Goal: Transaction & Acquisition: Register for event/course

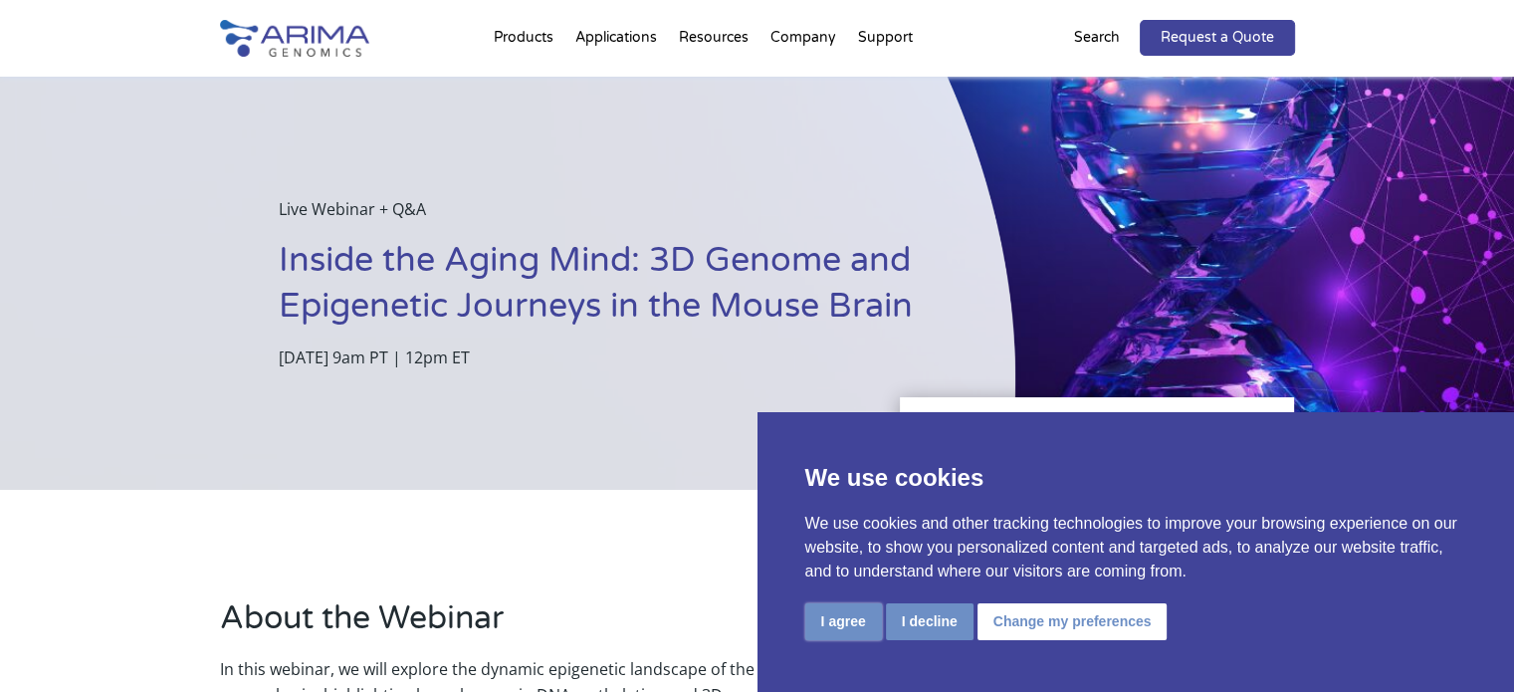
click at [840, 624] on button "I agree" at bounding box center [843, 621] width 77 height 37
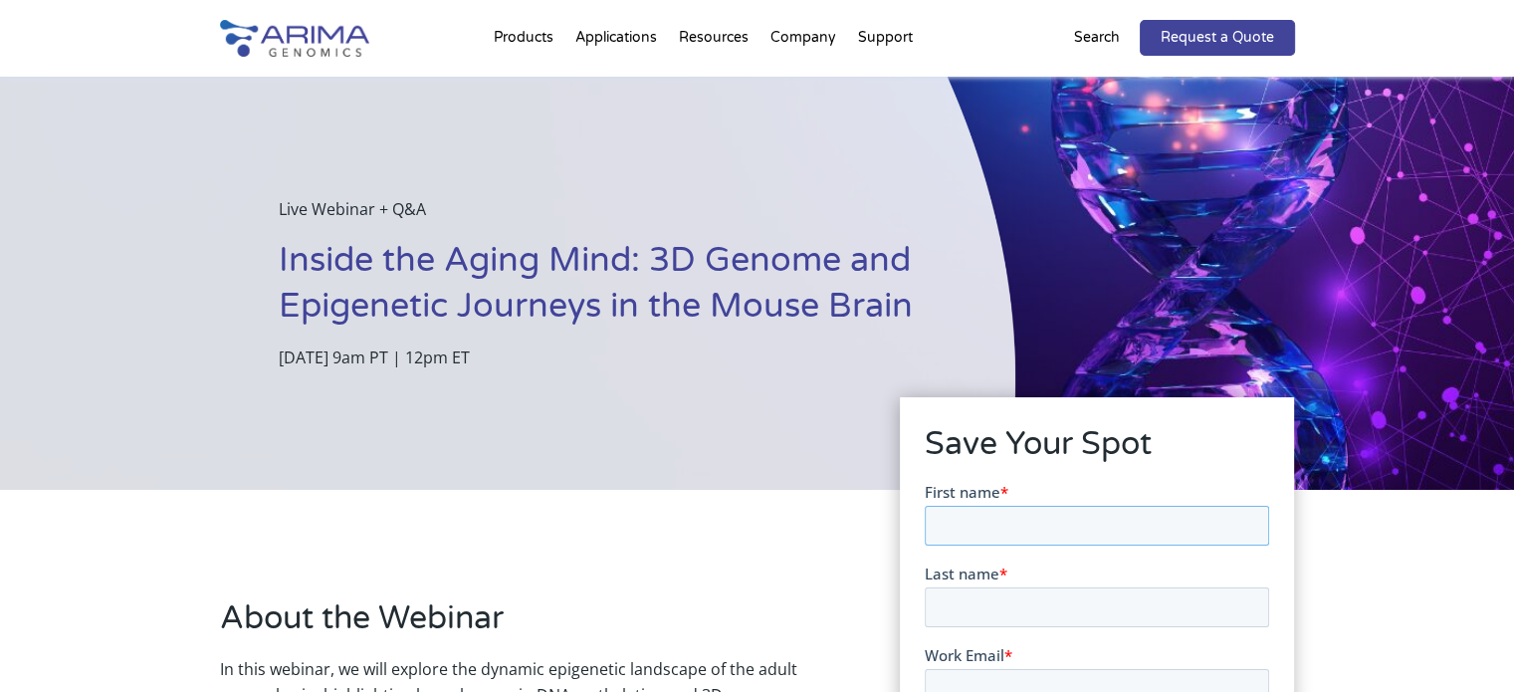
click at [958, 517] on input "First name *" at bounding box center [1097, 525] width 344 height 40
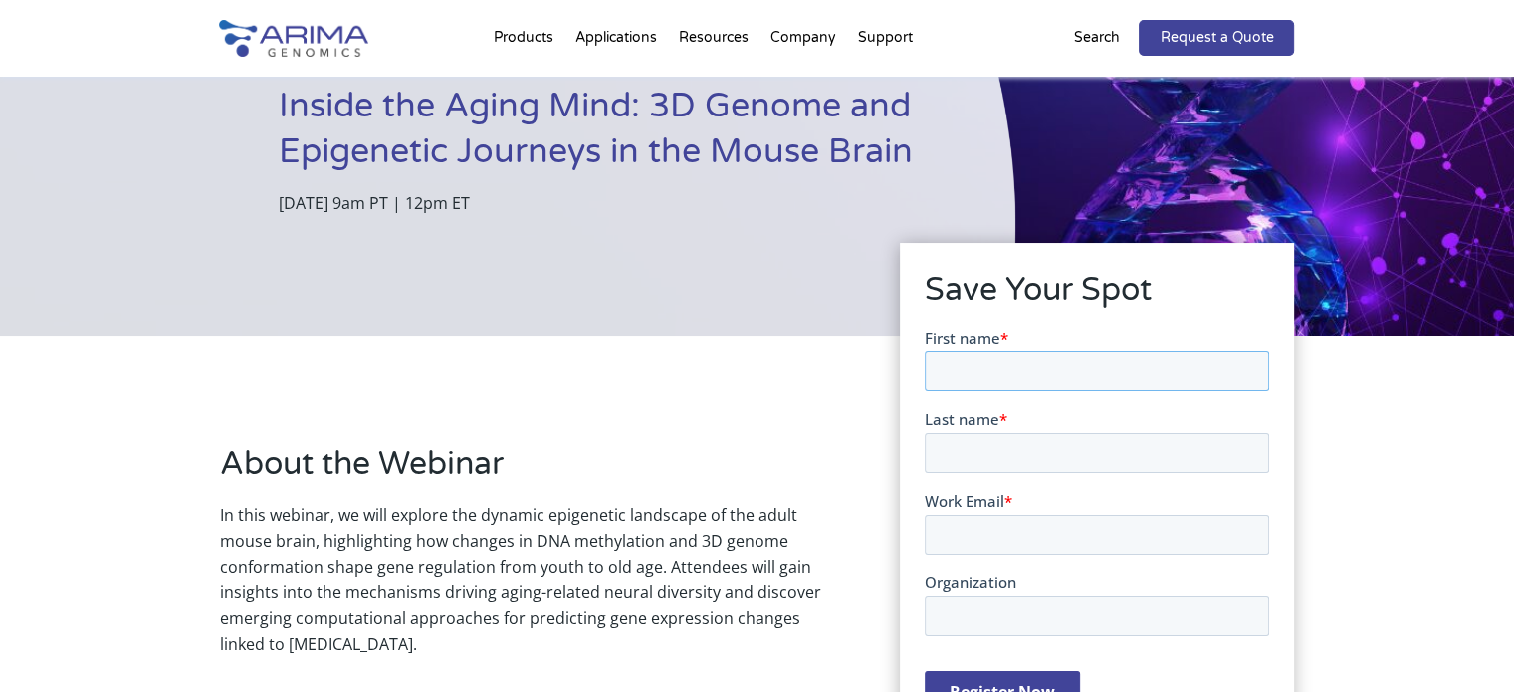
scroll to position [199, 0]
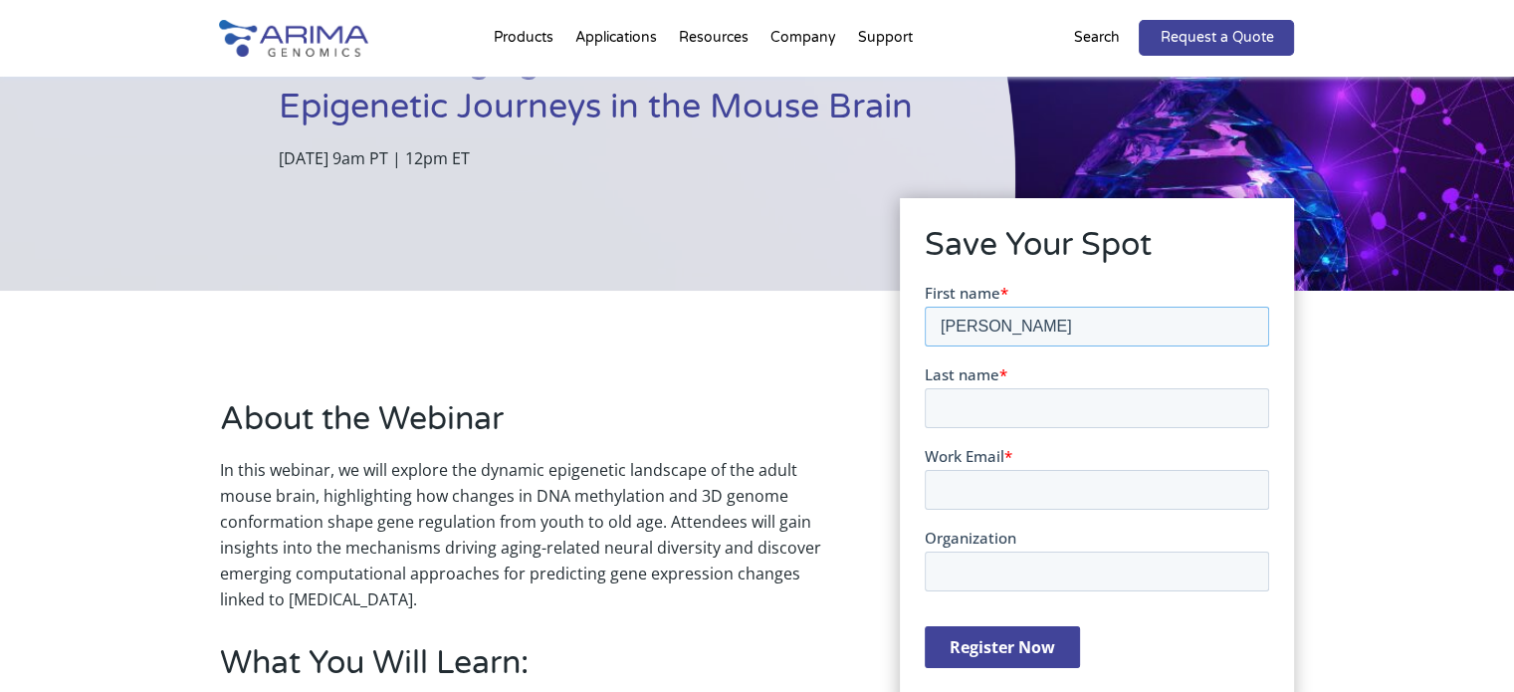
type input "Lakshmi Sowjanya"
click at [969, 414] on input "Last name *" at bounding box center [1097, 407] width 344 height 40
type input "Bammidi"
click at [964, 480] on input "Work Email *" at bounding box center [1097, 489] width 344 height 40
type input "lakshmis1@iisc.ac.in"
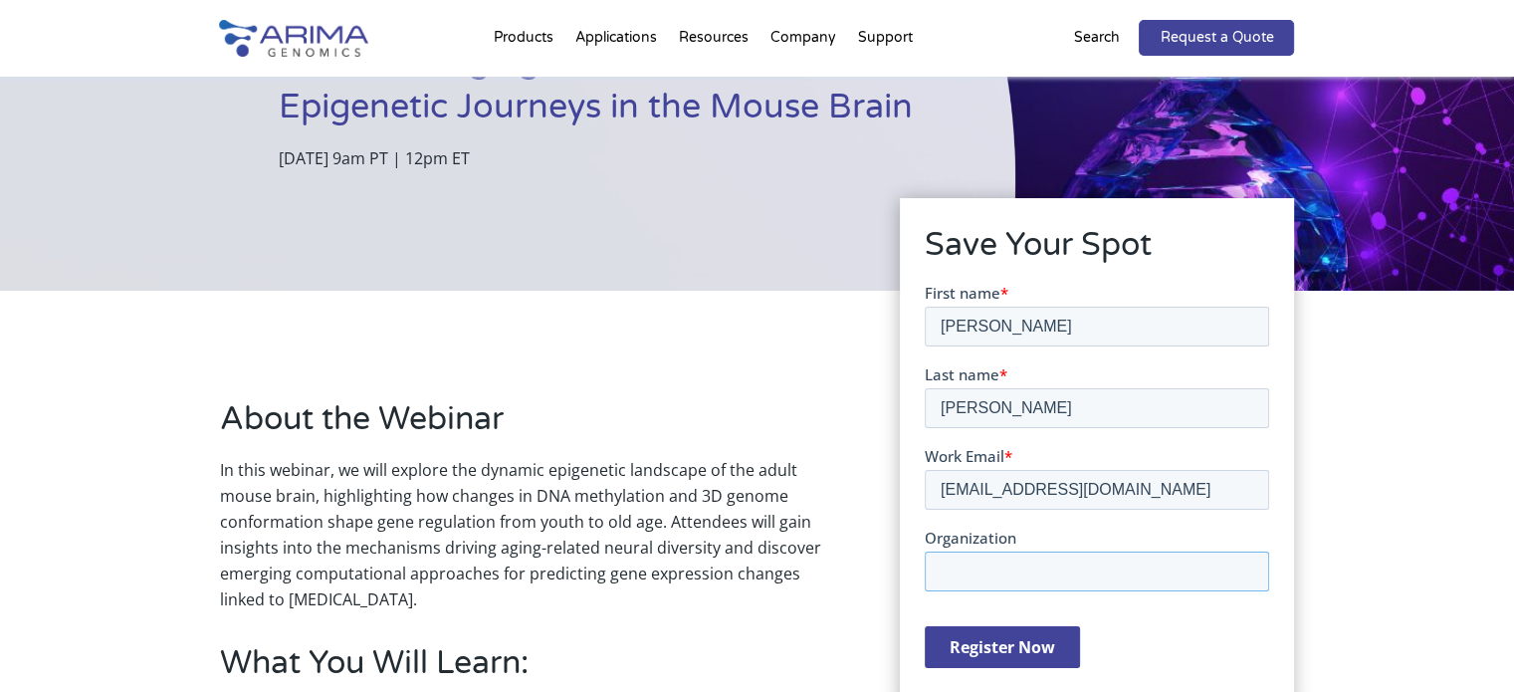
click at [998, 578] on input "Organization" at bounding box center [1097, 570] width 344 height 40
type input "IISc"
click at [1021, 645] on input "Register Now" at bounding box center [1002, 646] width 155 height 42
